Goal: Task Accomplishment & Management: Manage account settings

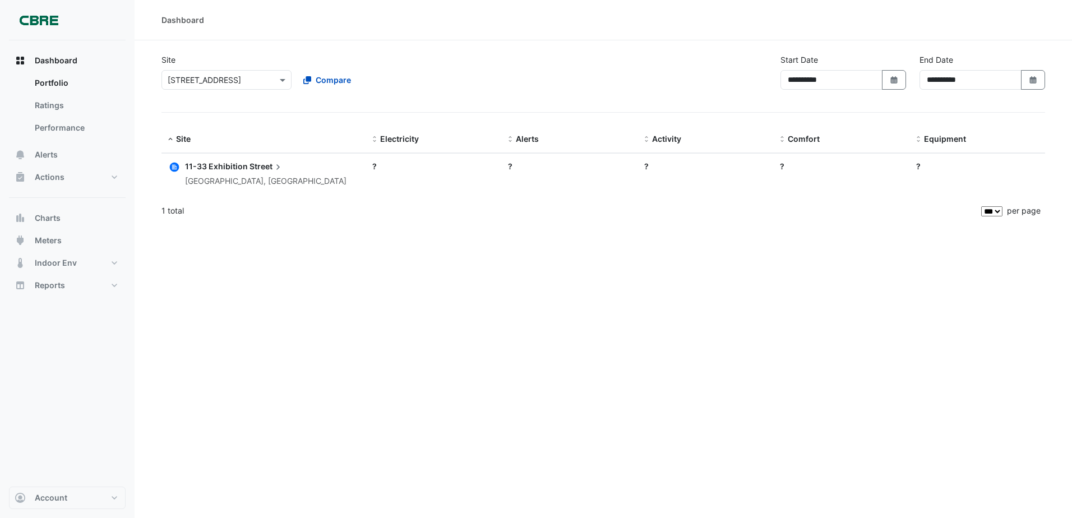
select select "***"
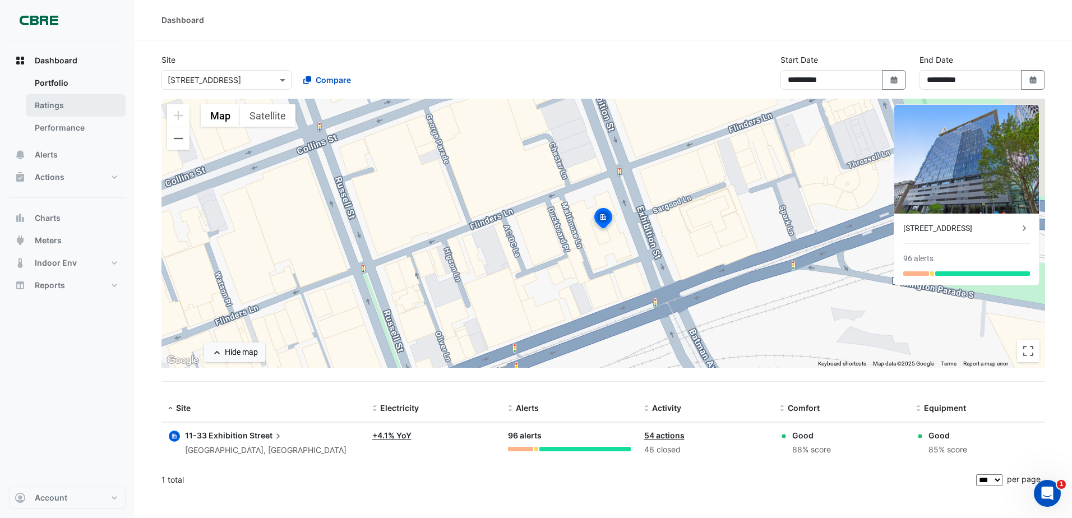
click at [49, 106] on link "Ratings" at bounding box center [76, 105] width 100 height 22
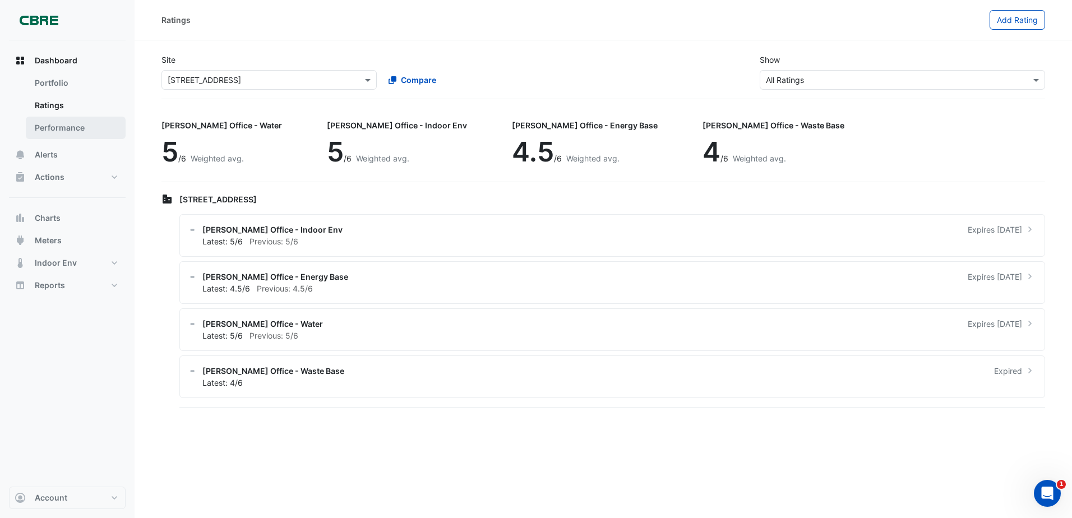
click at [52, 123] on link "Performance" at bounding box center [76, 128] width 100 height 22
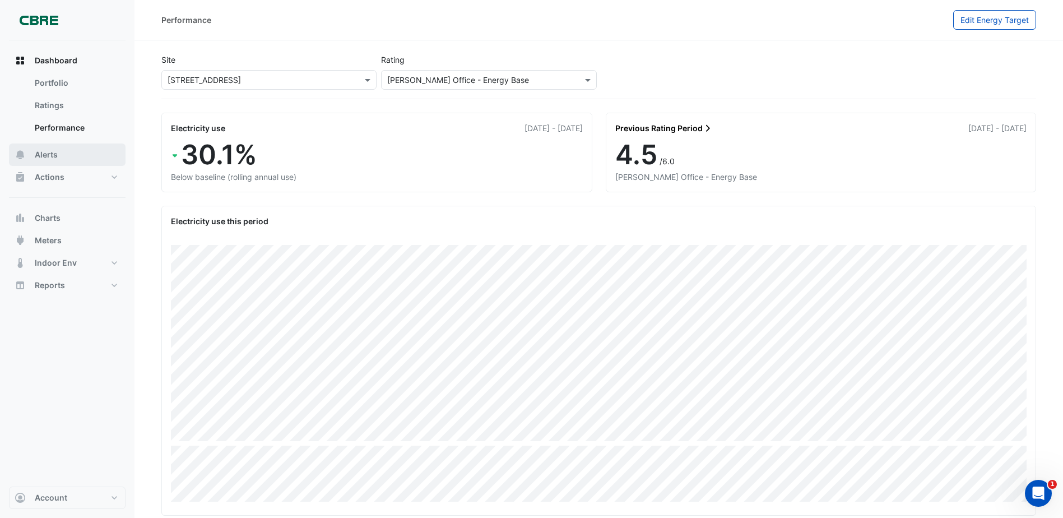
click at [48, 144] on button "Alerts" at bounding box center [67, 155] width 117 height 22
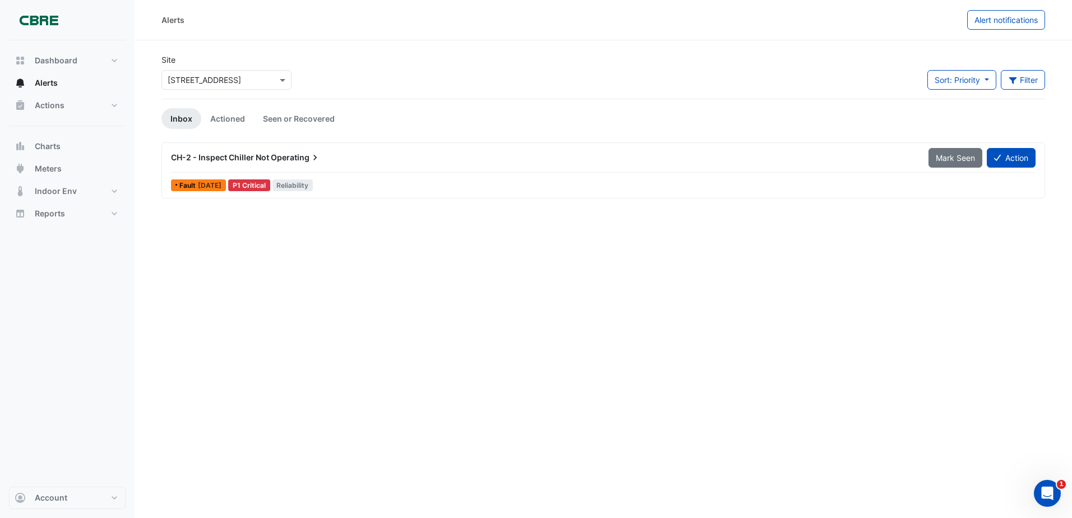
click at [213, 151] on div "CH-2 - Inspect Chiller Not Operating" at bounding box center [542, 157] width 757 height 20
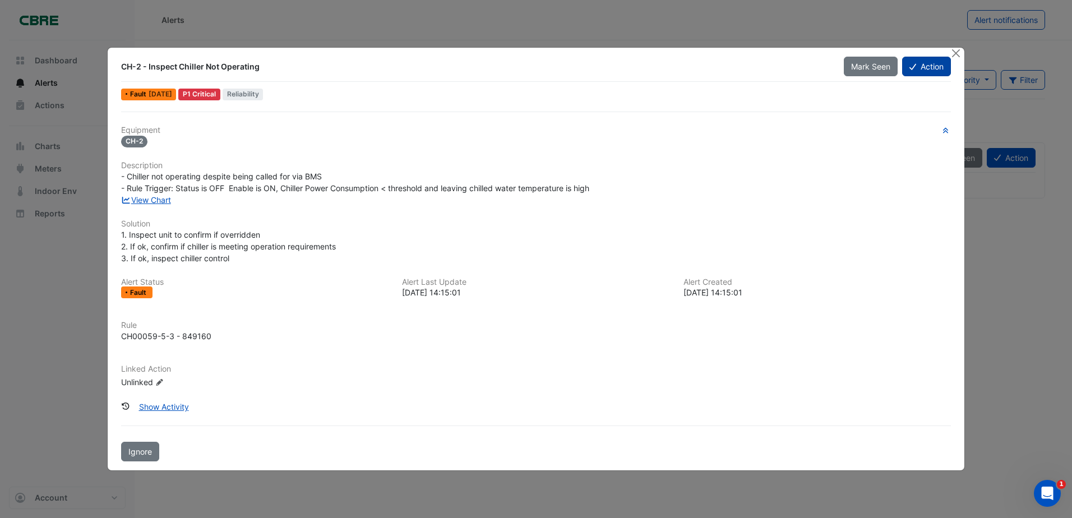
click at [938, 72] on button "Action" at bounding box center [926, 67] width 49 height 20
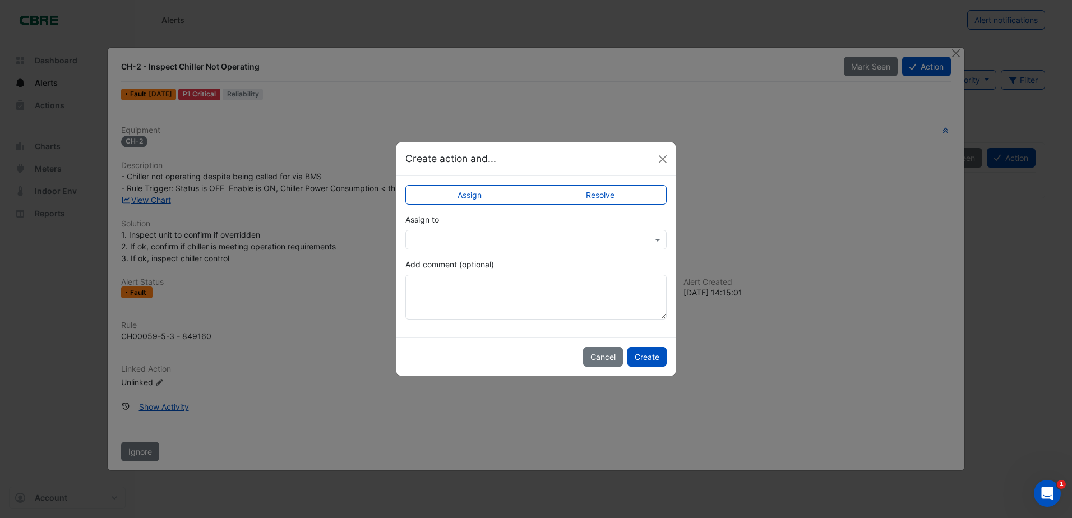
click at [482, 231] on div at bounding box center [535, 240] width 261 height 20
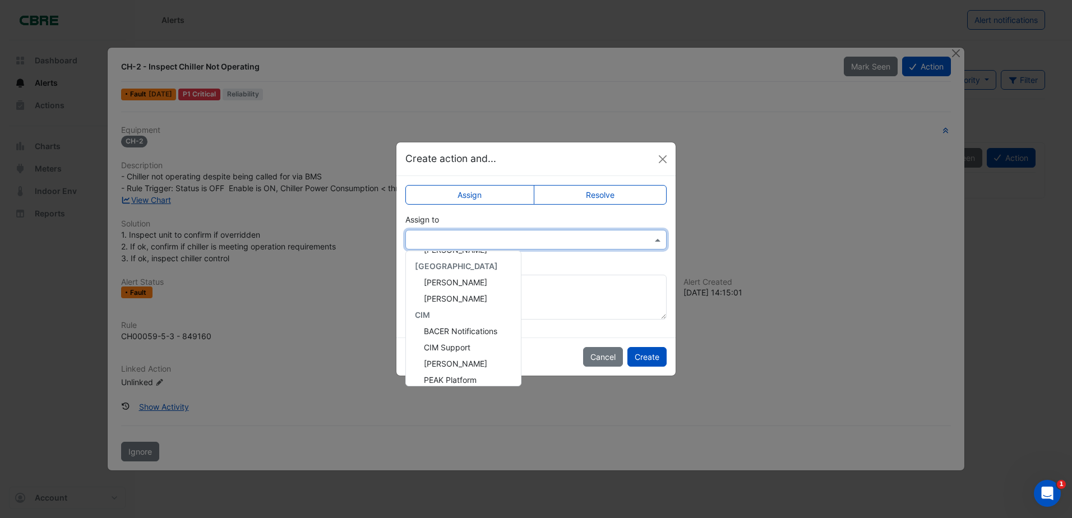
scroll to position [112, 0]
click at [461, 300] on span "Lachlan Carr" at bounding box center [455, 298] width 63 height 10
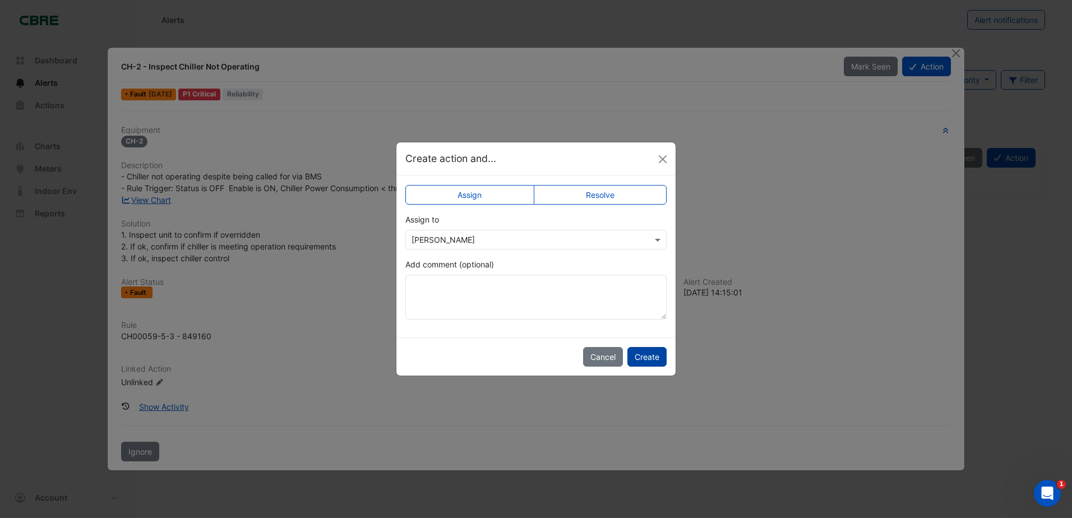
click at [646, 350] on button "Create" at bounding box center [646, 357] width 39 height 20
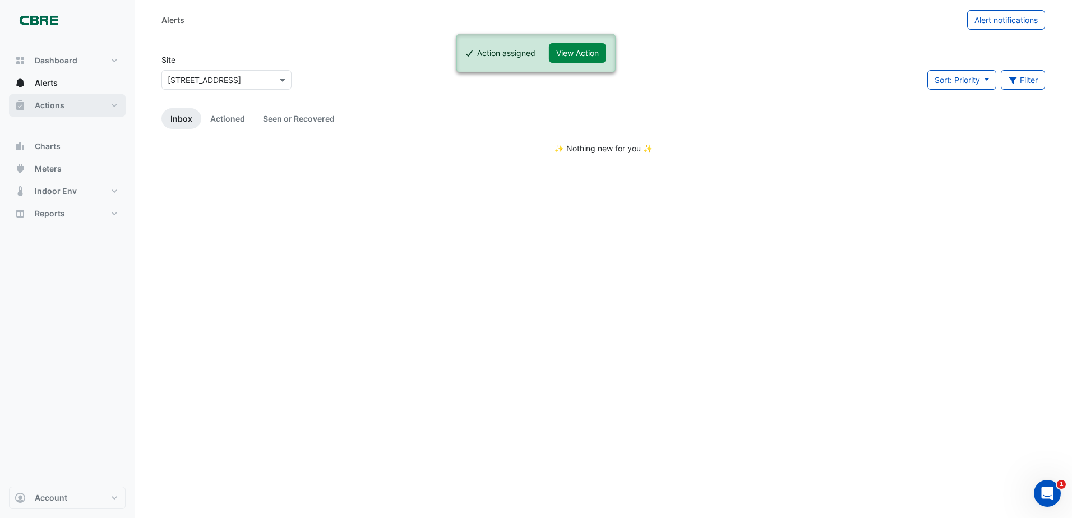
click at [68, 104] on button "Actions" at bounding box center [67, 105] width 117 height 22
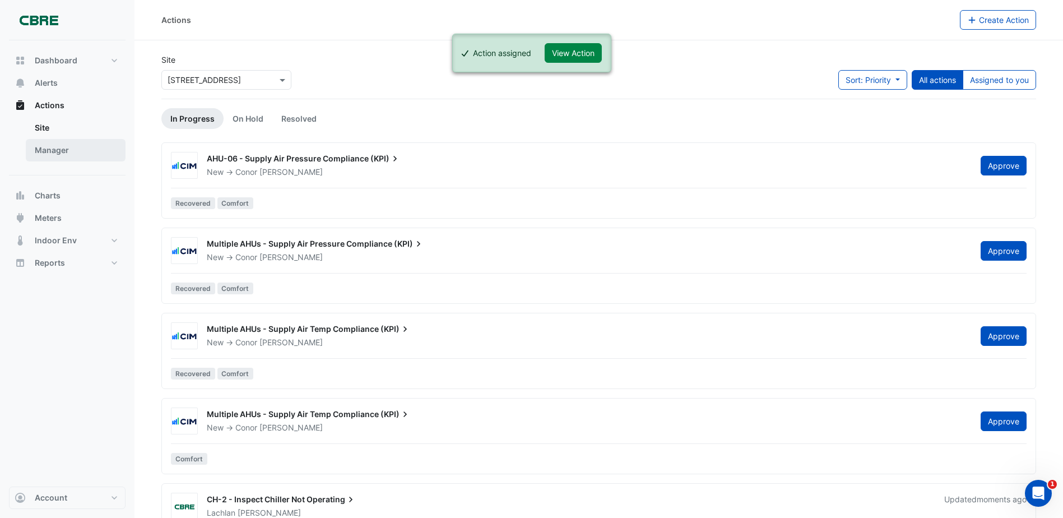
click at [92, 160] on link "Manager" at bounding box center [76, 150] width 100 height 22
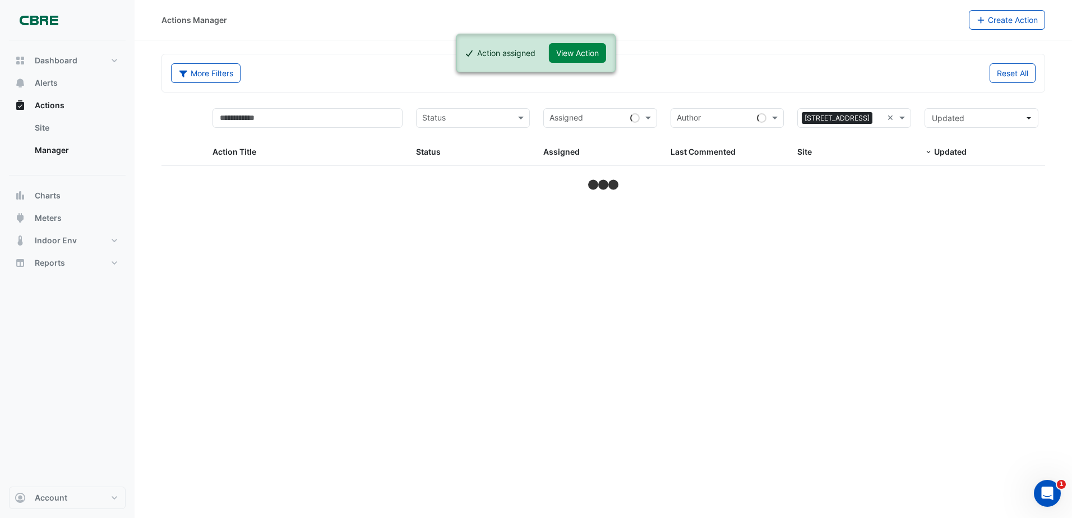
select select "***"
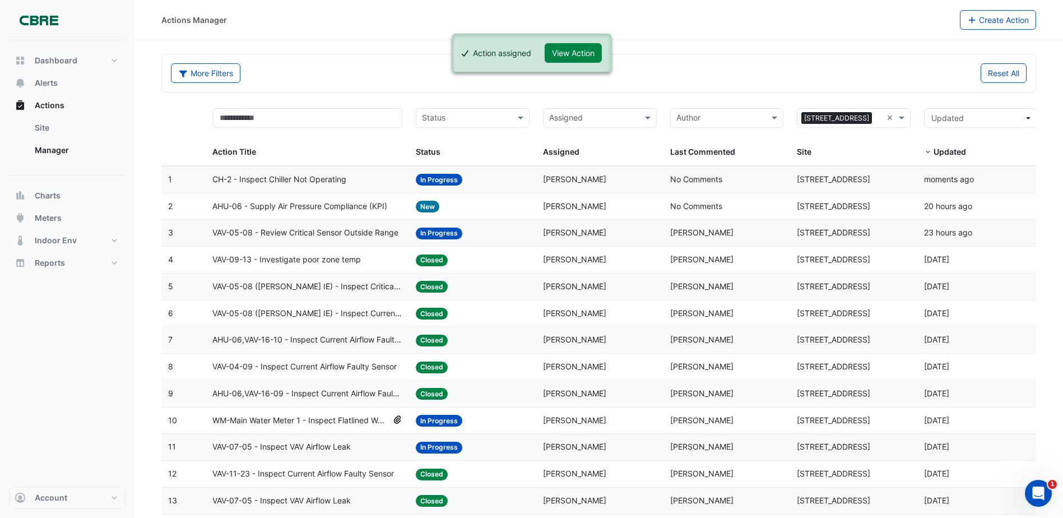
click at [367, 177] on div "CH-2 - Inspect Chiller Not Operating" at bounding box center [307, 179] width 190 height 13
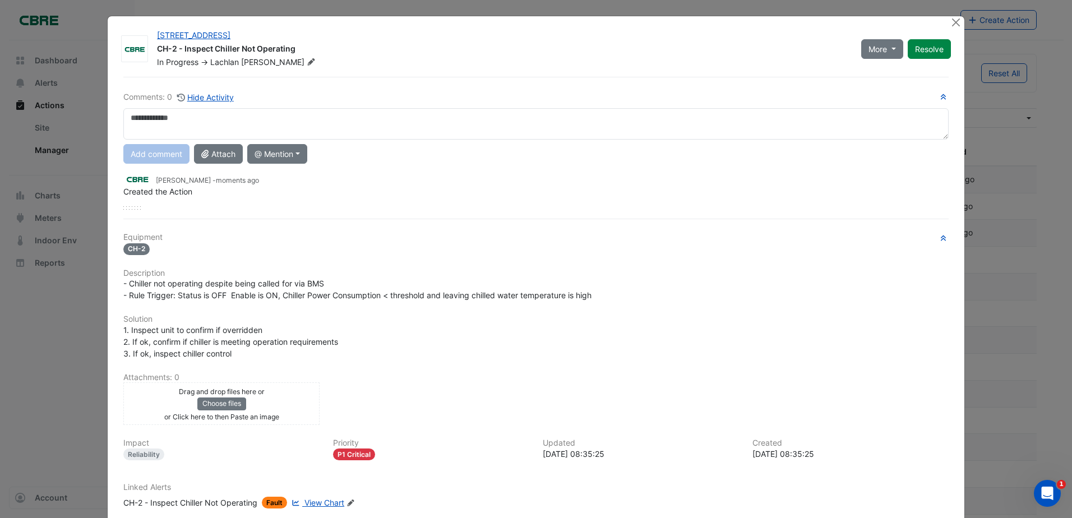
click at [317, 131] on textarea at bounding box center [535, 123] width 825 height 31
type textarea "*"
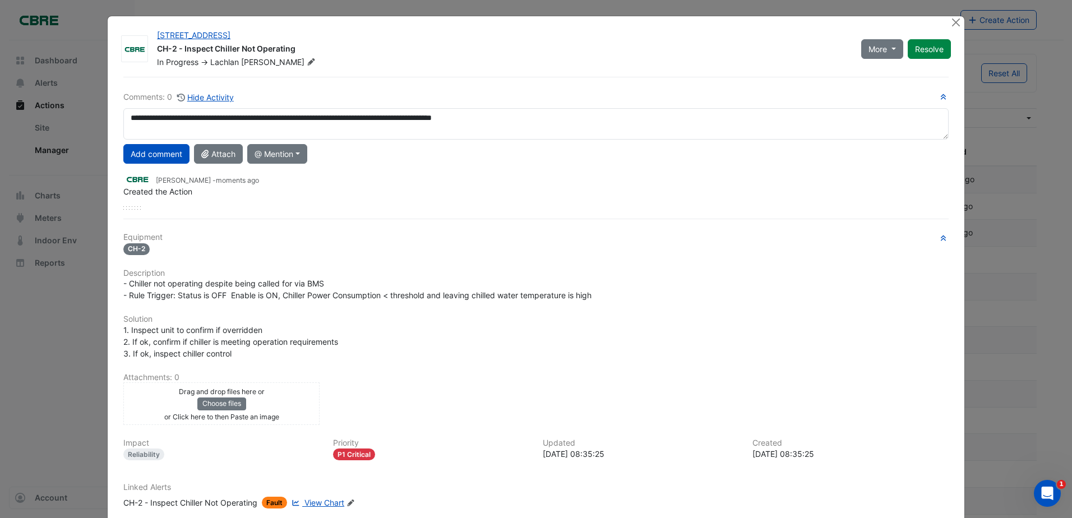
drag, startPoint x: 355, startPoint y: 117, endPoint x: 283, endPoint y: 119, distance: 72.4
click at [284, 120] on textarea "**********" at bounding box center [535, 123] width 825 height 31
click at [272, 119] on textarea "**********" at bounding box center [535, 123] width 825 height 31
type textarea "**********"
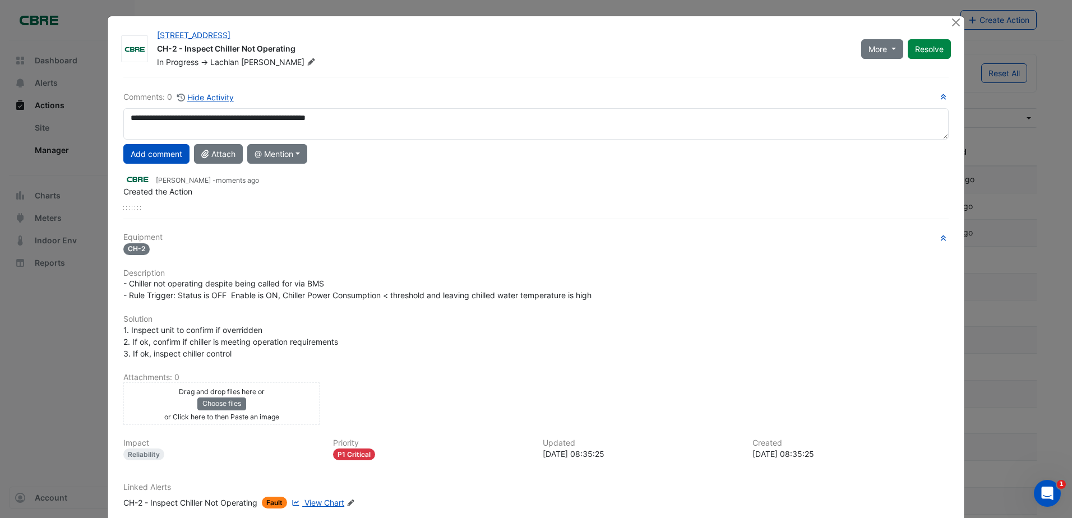
click at [156, 161] on button "Add comment" at bounding box center [156, 154] width 66 height 20
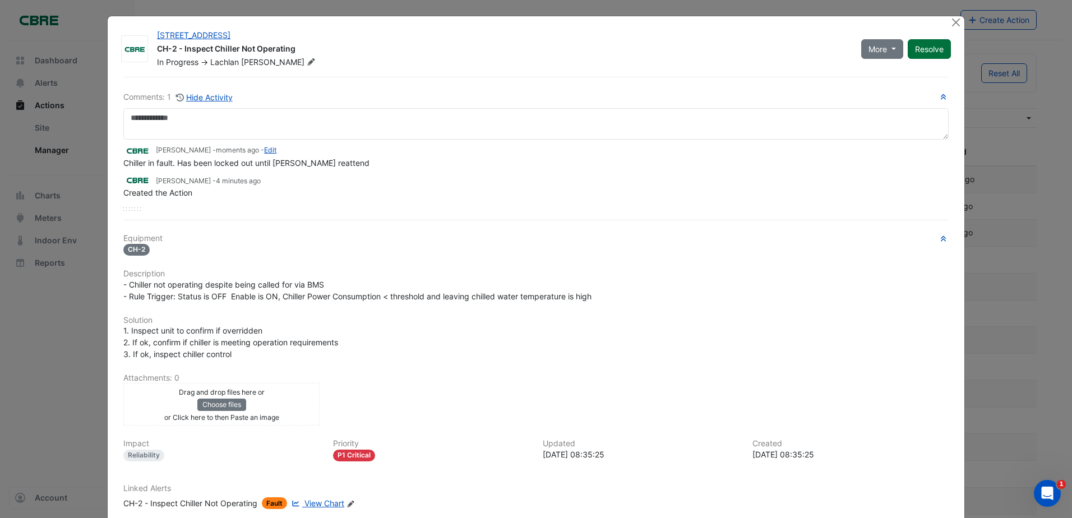
click at [919, 50] on button "Resolve" at bounding box center [929, 49] width 43 height 20
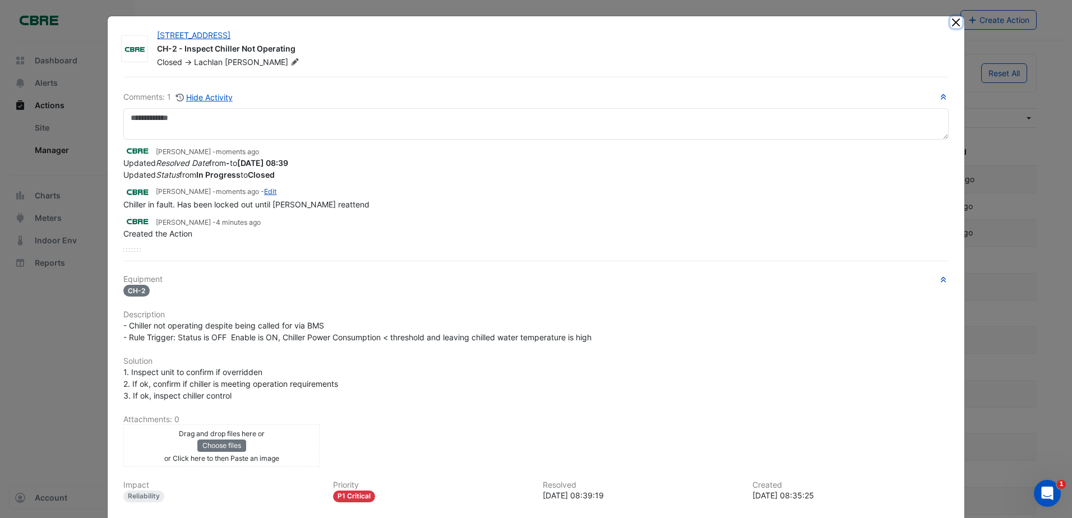
click at [954, 20] on button "Close" at bounding box center [956, 22] width 12 height 12
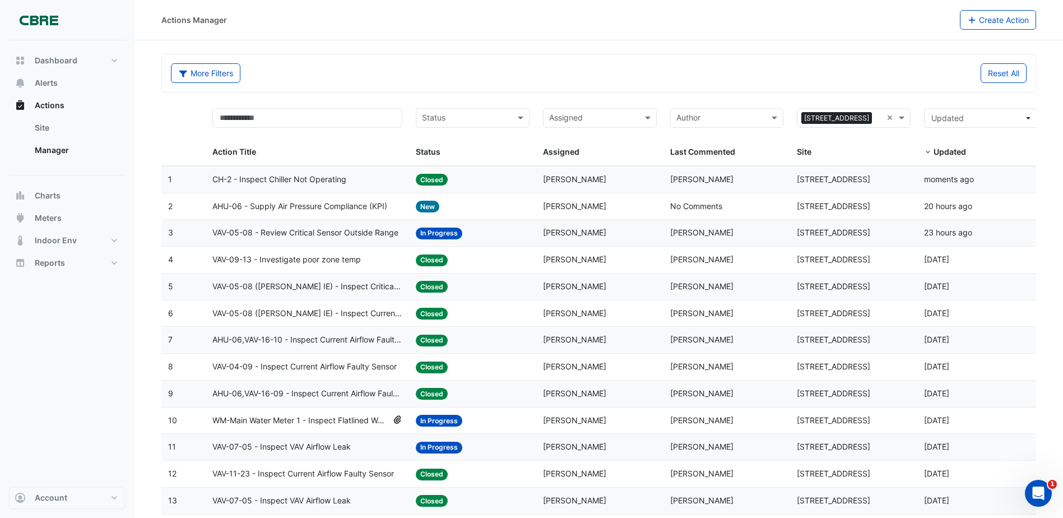
click at [492, 212] on div "Status: New" at bounding box center [473, 206] width 114 height 13
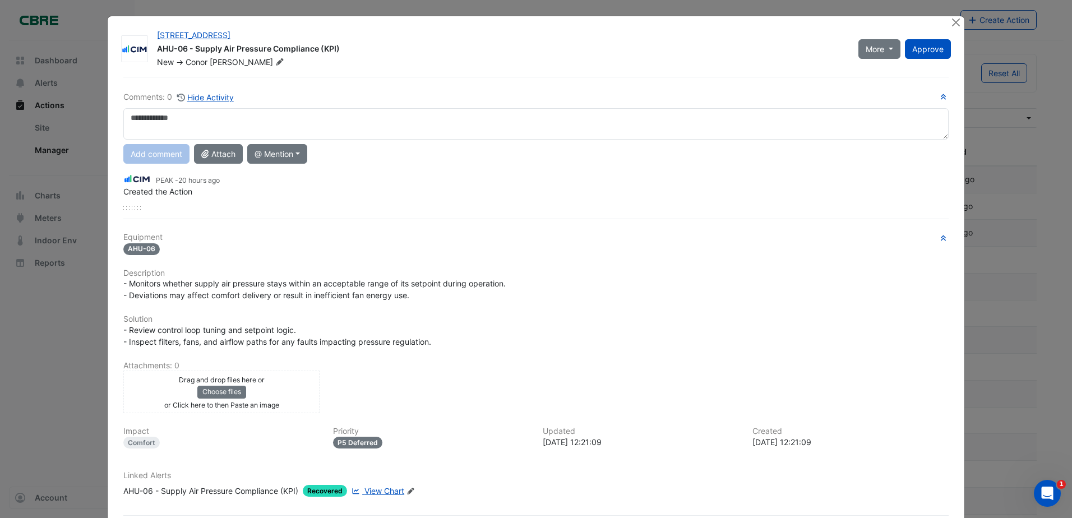
click at [954, 30] on div "11-33 Exhibition Street AHU-06 - Supply Air Pressure Compliance (KPI) New -> Co…" at bounding box center [536, 287] width 857 height 542
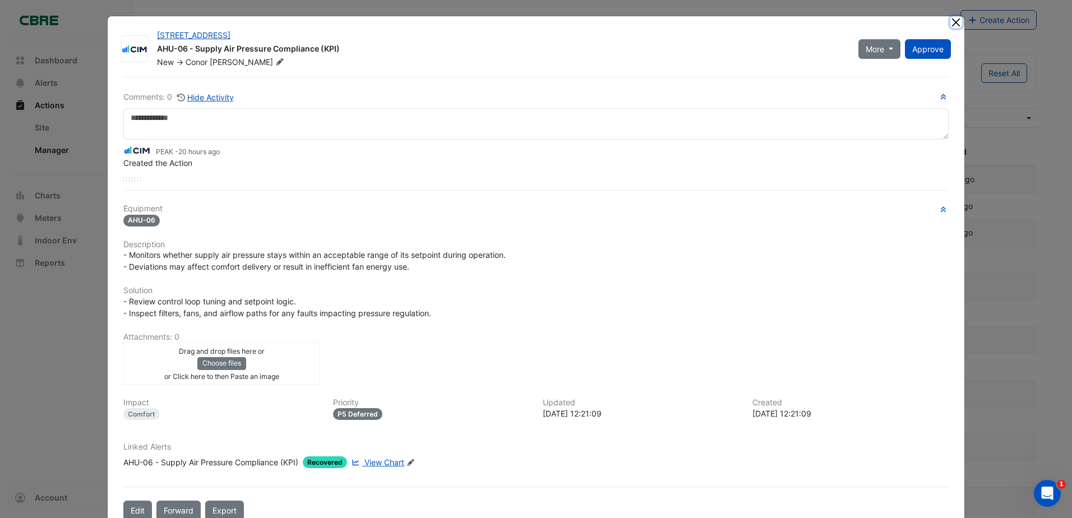
click at [950, 24] on button "Close" at bounding box center [956, 22] width 12 height 12
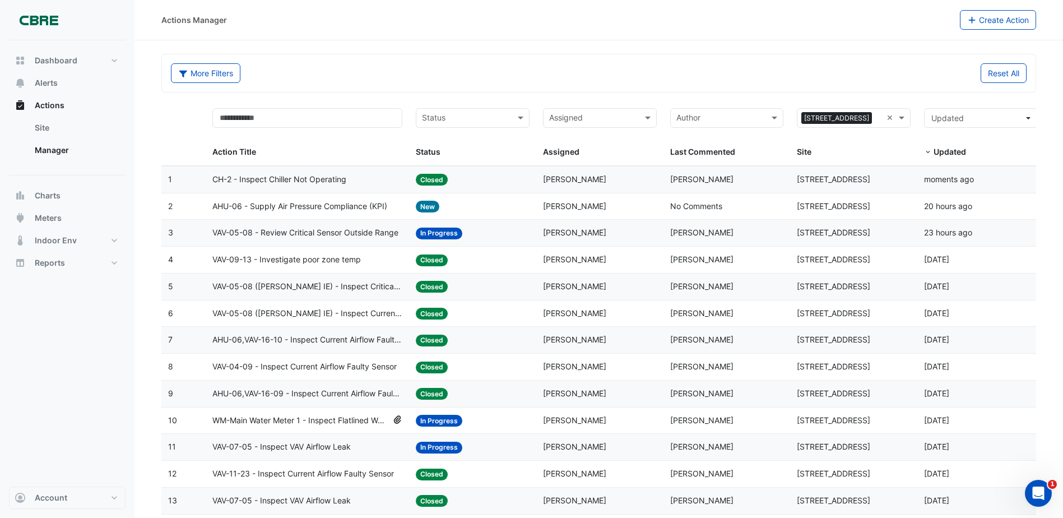
click at [308, 242] on datatable-body-cell "Action Title: VAV-05-08 - Review Critical Sensor Outside Range" at bounding box center [308, 233] width 204 height 26
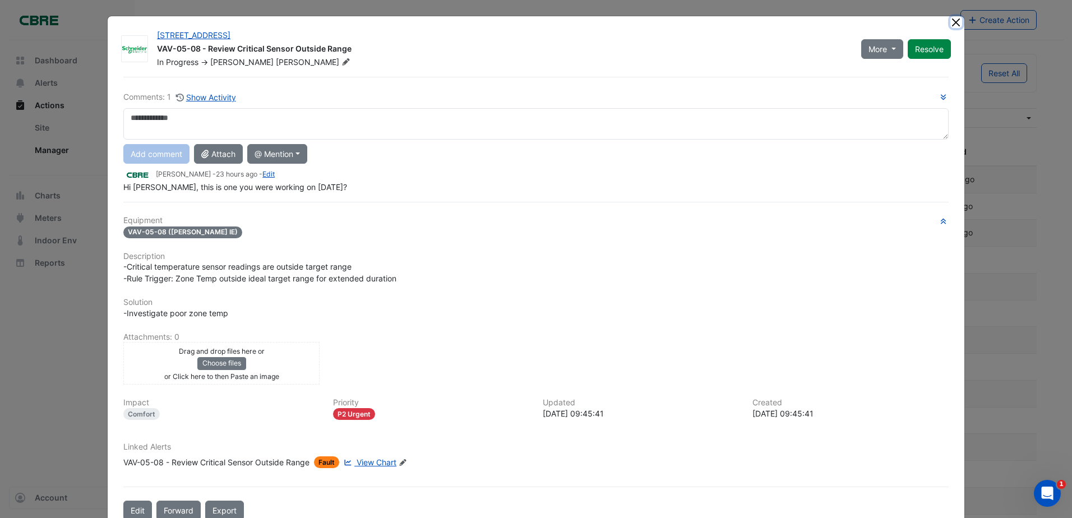
click at [950, 23] on button "Close" at bounding box center [956, 22] width 12 height 12
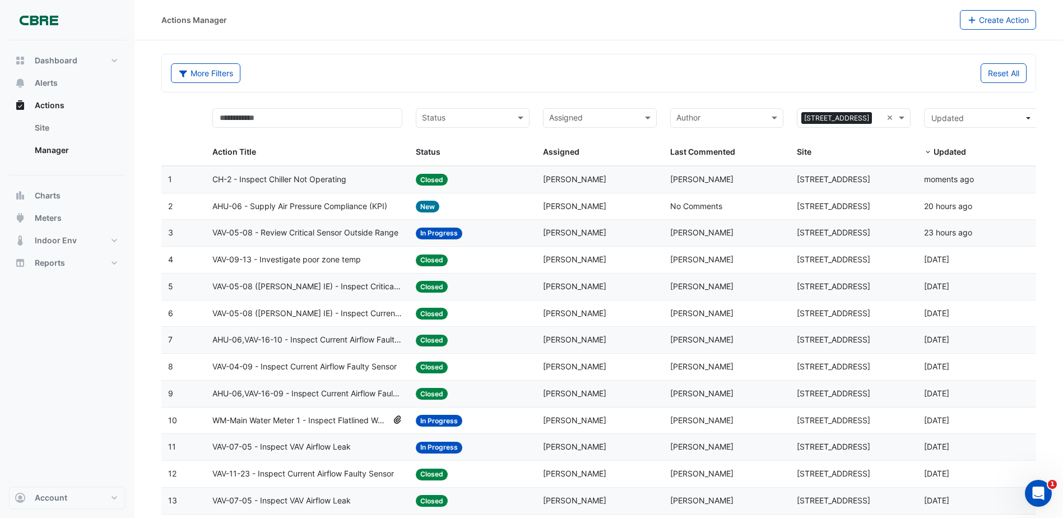
click at [367, 59] on div "More Filters Reset All" at bounding box center [599, 73] width 874 height 38
drag, startPoint x: 412, startPoint y: 95, endPoint x: 455, endPoint y: 89, distance: 43.5
click at [455, 89] on div "More Filters Reset All" at bounding box center [599, 73] width 874 height 38
click at [526, 235] on div "Status: In Progress" at bounding box center [473, 232] width 114 height 13
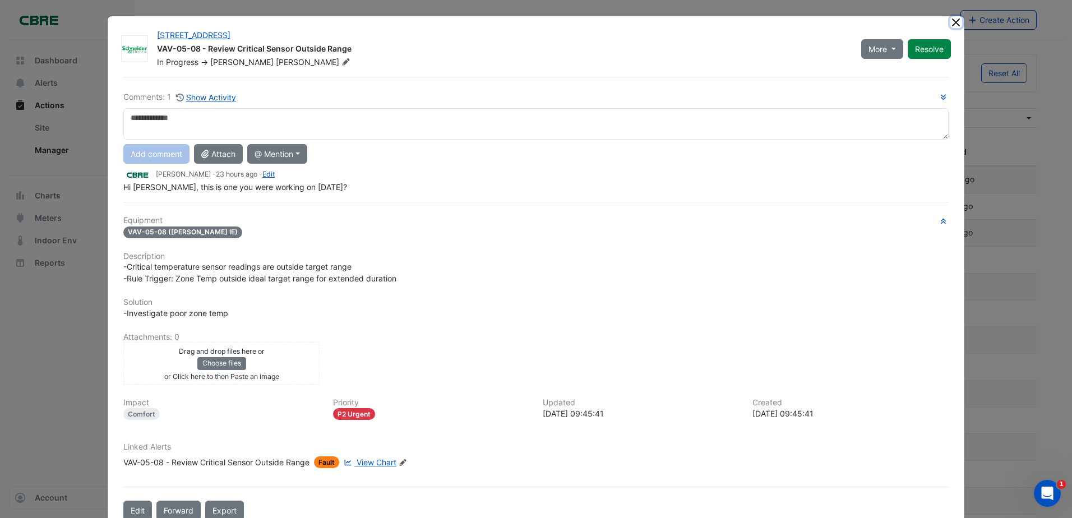
click at [954, 17] on button "Close" at bounding box center [956, 22] width 12 height 12
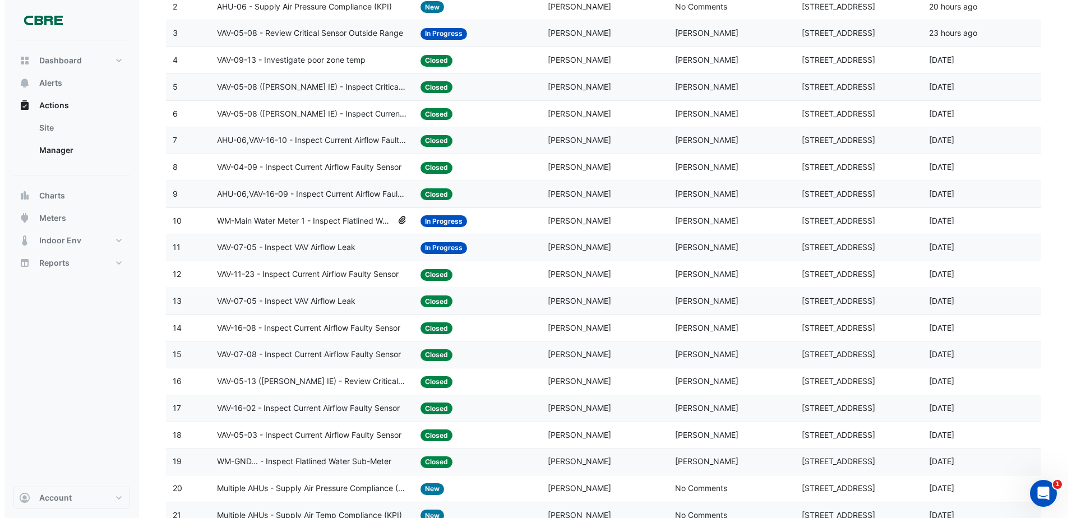
scroll to position [336, 0]
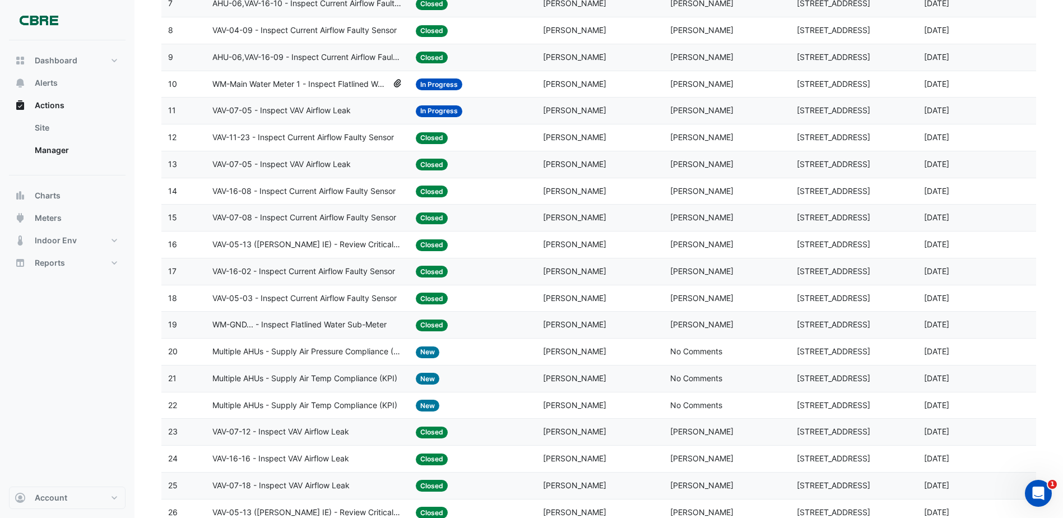
click at [507, 358] on div "Status: New" at bounding box center [473, 351] width 114 height 13
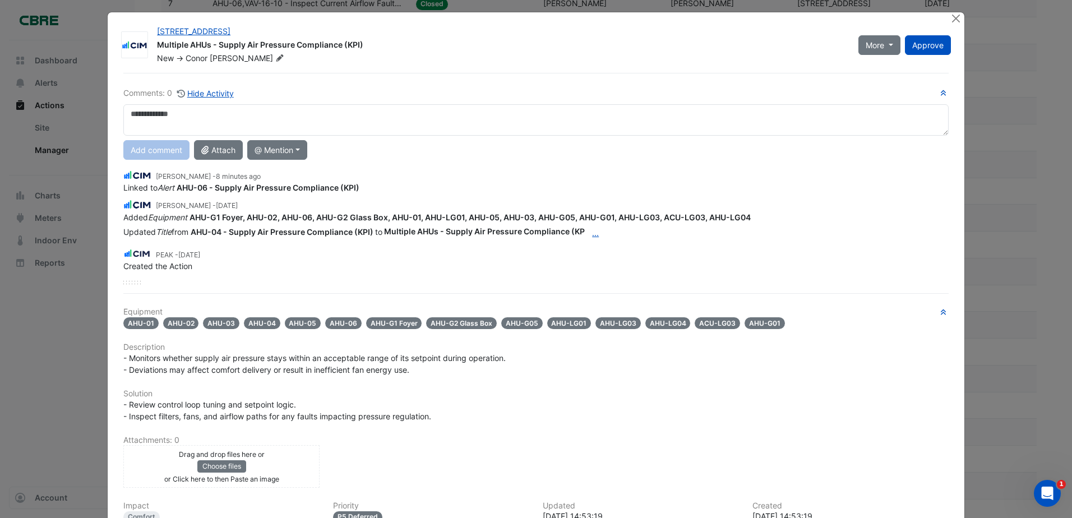
scroll to position [0, 0]
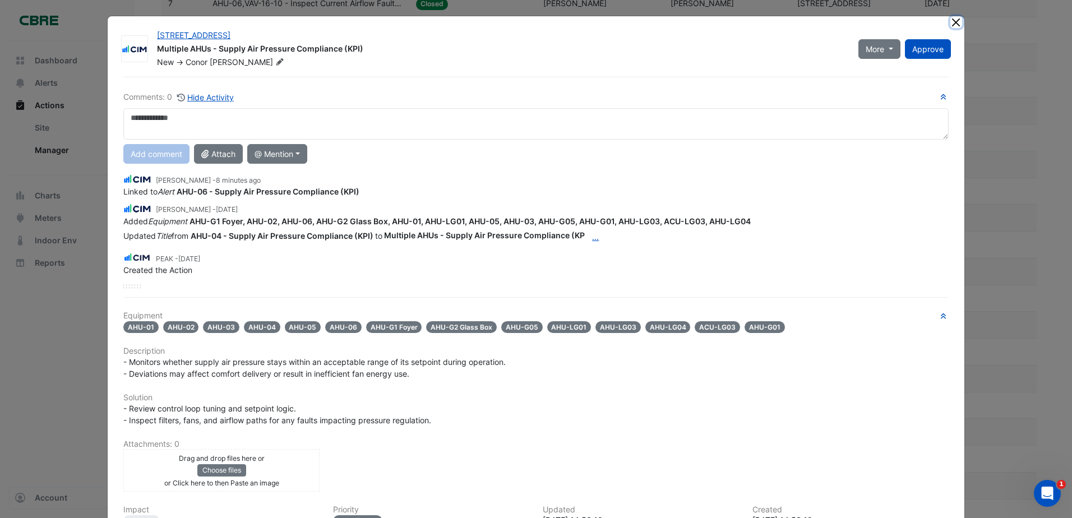
click at [953, 21] on button "Close" at bounding box center [956, 22] width 12 height 12
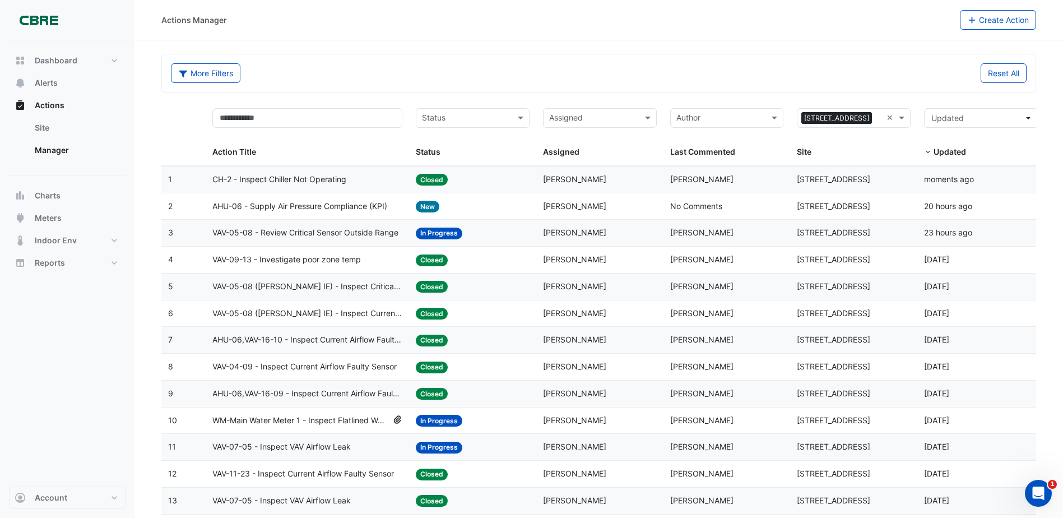
click at [524, 247] on datatable-body-cell "Status: Closed" at bounding box center [472, 260] width 127 height 26
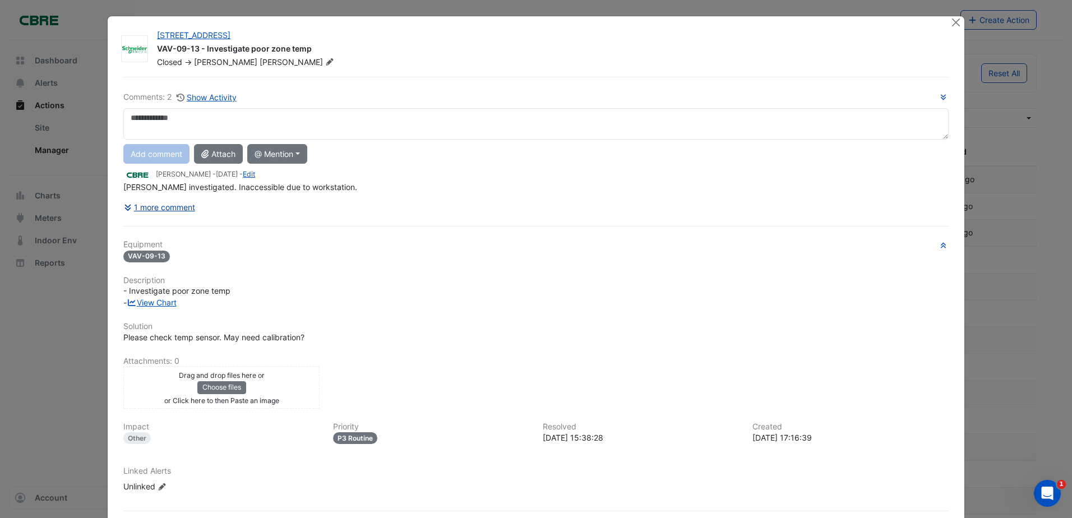
click at [173, 208] on button "1 more comment" at bounding box center [159, 207] width 72 height 20
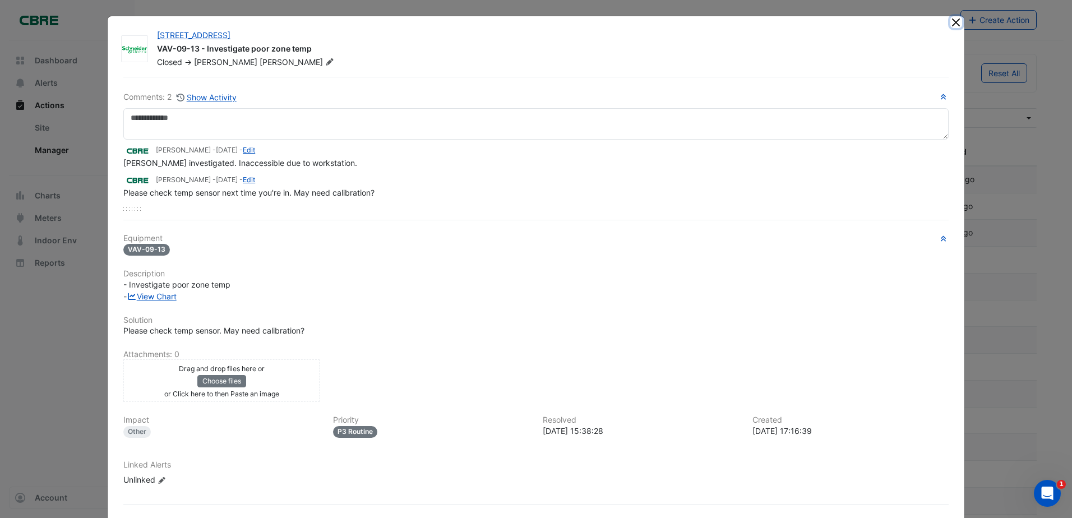
click at [951, 19] on button "Close" at bounding box center [956, 22] width 12 height 12
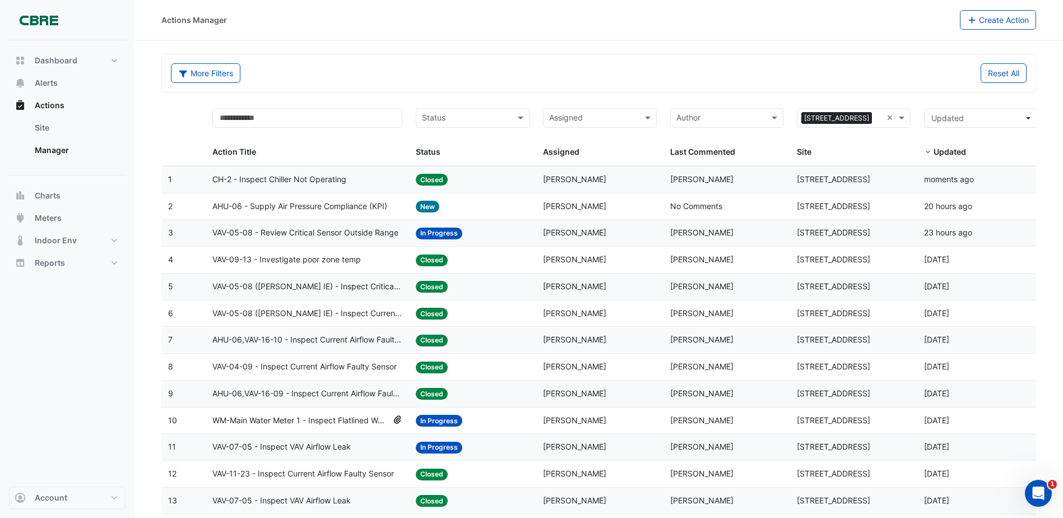
click at [506, 239] on datatable-body-cell "Status: In Progress" at bounding box center [472, 233] width 127 height 26
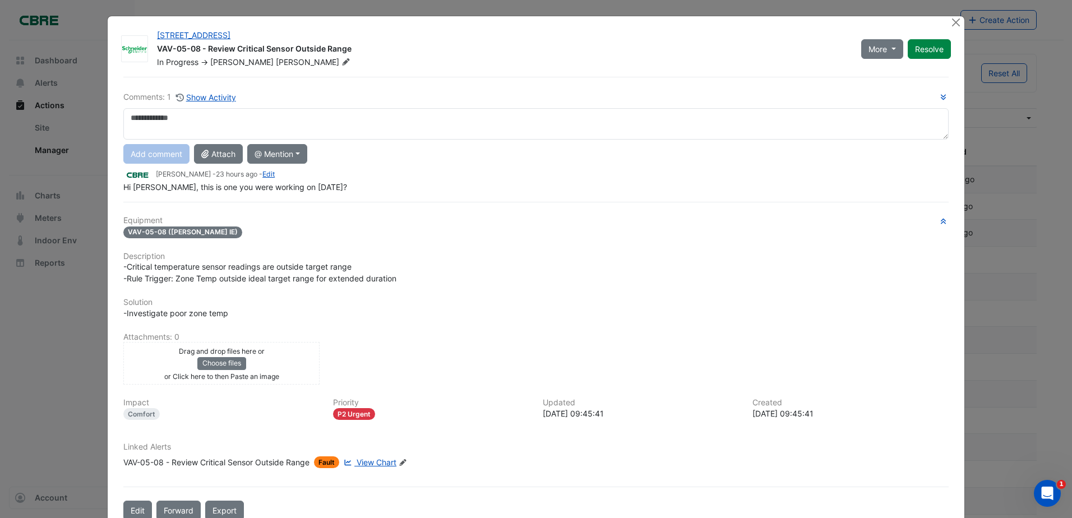
click at [374, 461] on span "View Chart" at bounding box center [377, 462] width 40 height 10
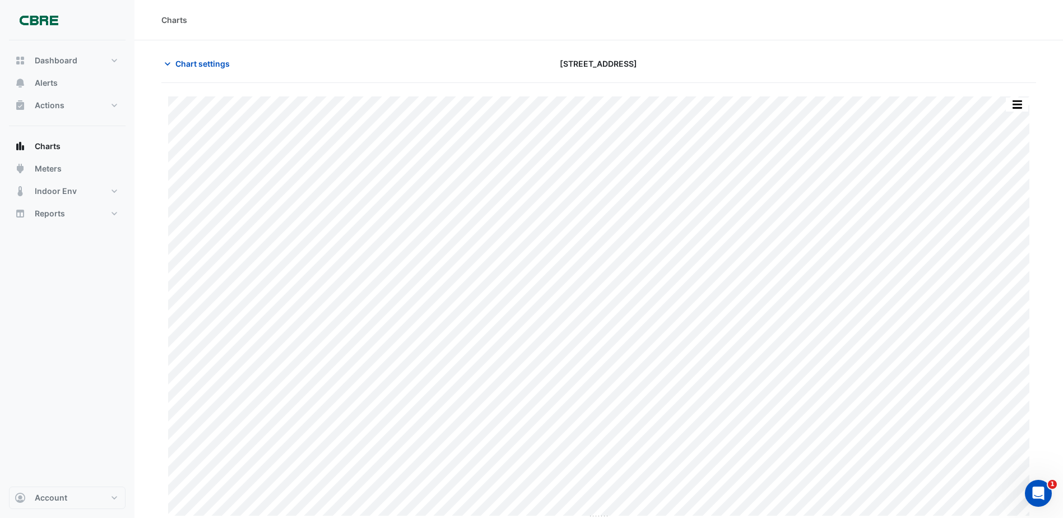
scroll to position [3, 0]
